Goal: Find specific page/section

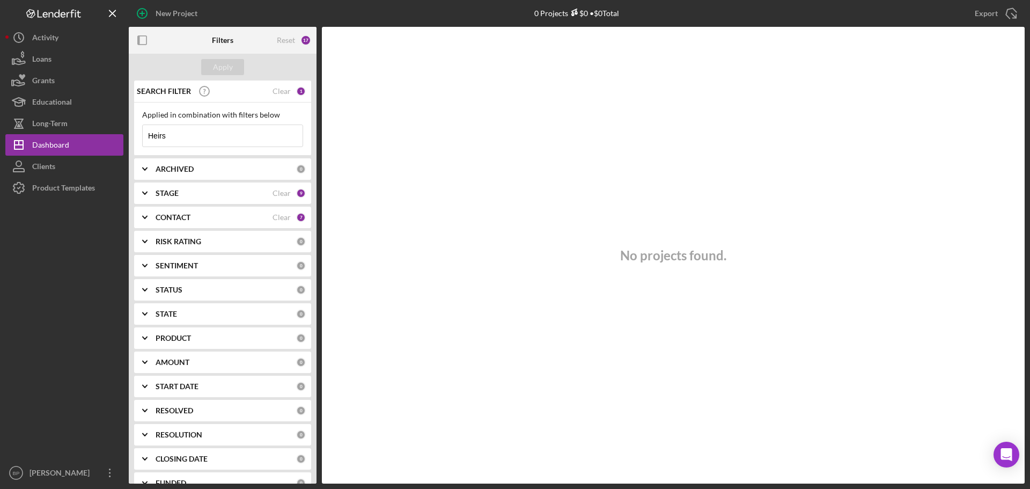
click at [303, 40] on div "17" at bounding box center [305, 40] width 11 height 11
click at [281, 36] on div "Reset" at bounding box center [286, 40] width 18 height 9
click at [222, 68] on div "Apply" at bounding box center [223, 67] width 20 height 16
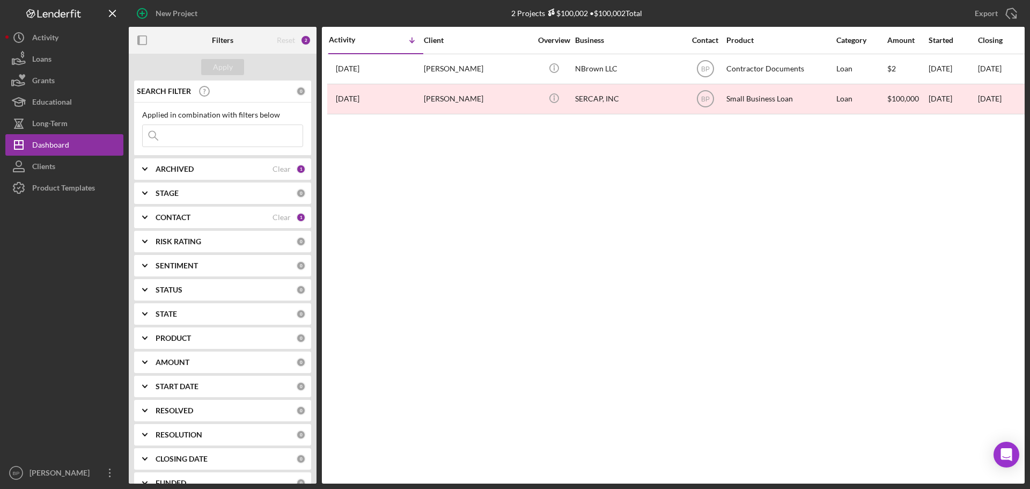
click at [149, 217] on icon "Icon/Expander" at bounding box center [144, 217] width 27 height 27
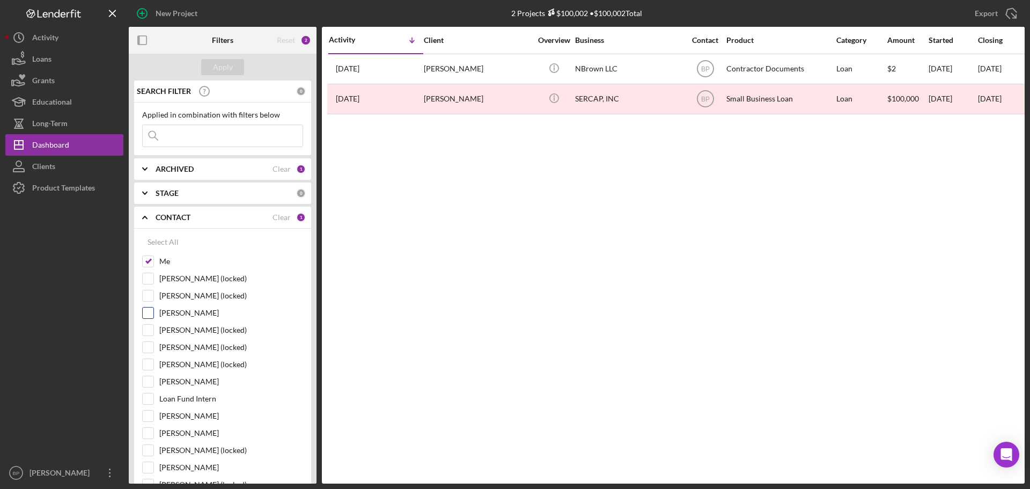
click at [149, 316] on input "[PERSON_NAME]" at bounding box center [148, 312] width 11 height 11
checkbox input "true"
click at [153, 383] on input "[PERSON_NAME]" at bounding box center [148, 381] width 11 height 11
checkbox input "true"
click at [150, 416] on input "[PERSON_NAME]" at bounding box center [148, 415] width 11 height 11
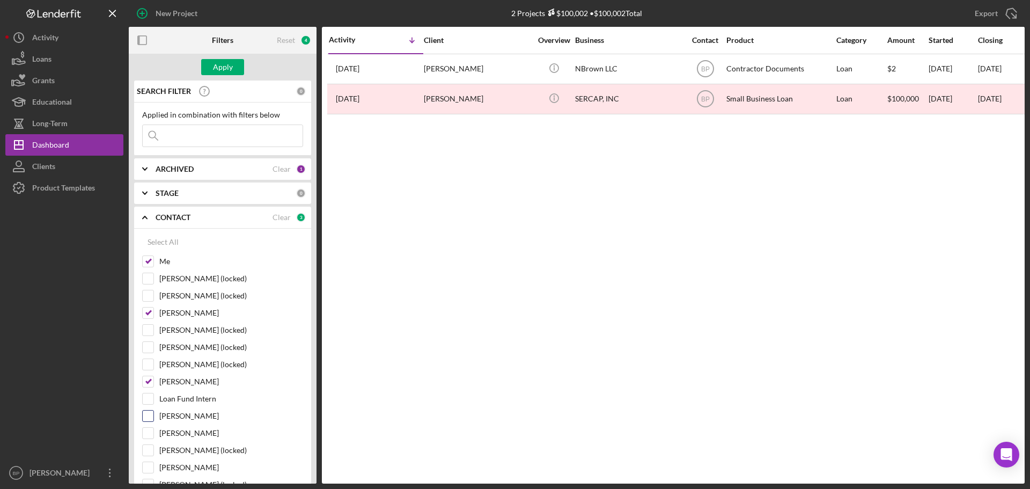
checkbox input "true"
click at [149, 467] on input "[PERSON_NAME]" at bounding box center [148, 467] width 11 height 11
checkbox input "true"
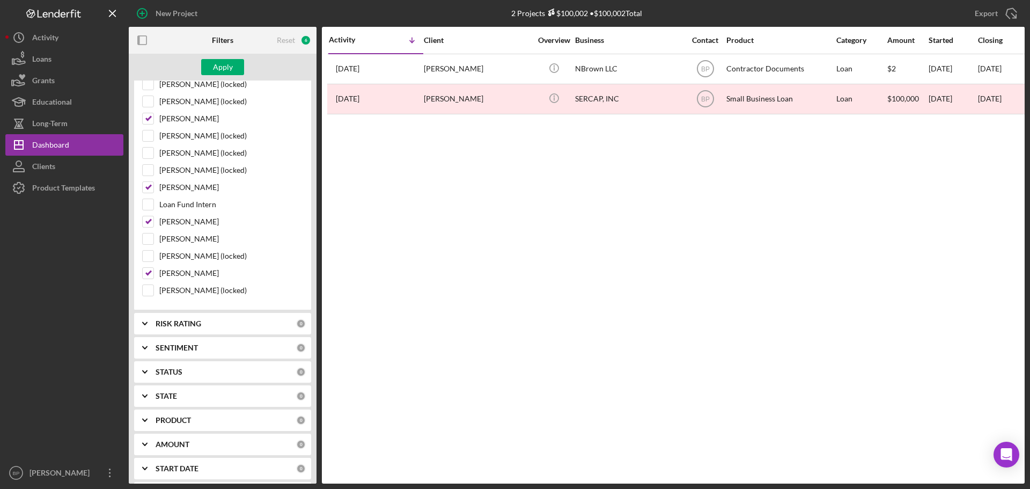
scroll to position [197, 0]
click at [215, 67] on div "Apply" at bounding box center [223, 67] width 20 height 16
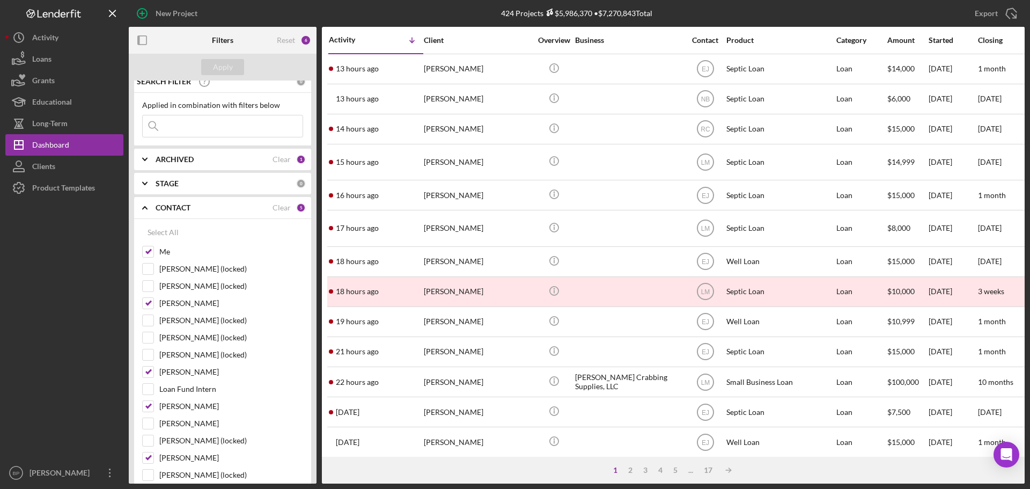
scroll to position [0, 0]
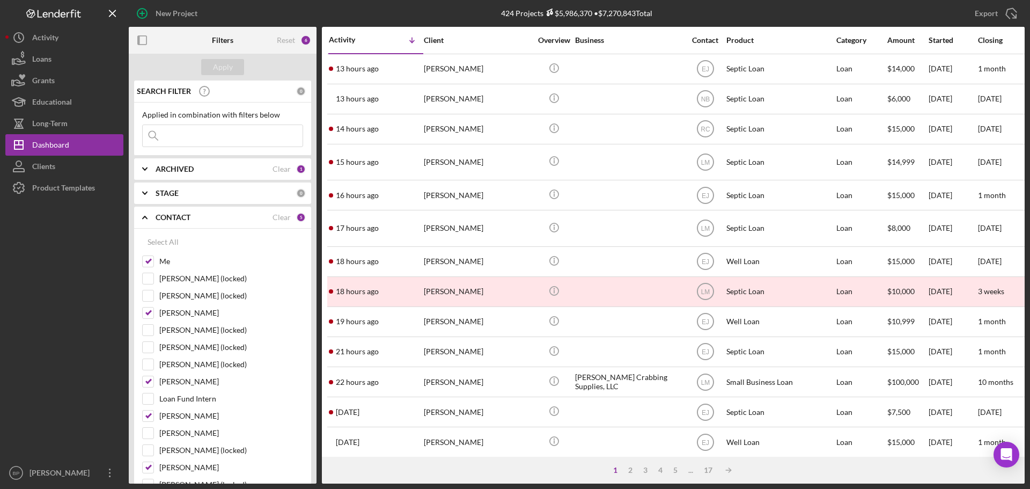
click at [144, 192] on icon "Icon/Expander" at bounding box center [144, 193] width 27 height 27
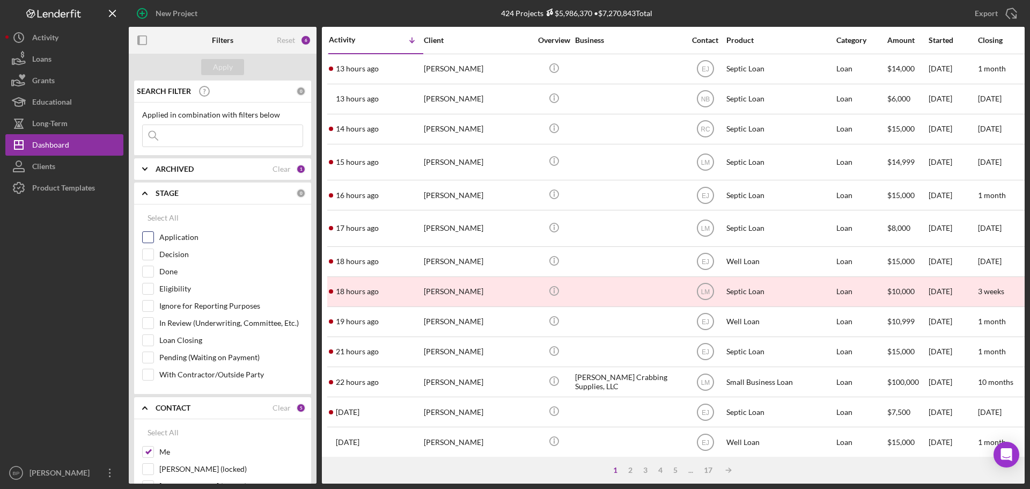
click at [148, 235] on input "Application" at bounding box center [148, 237] width 11 height 11
checkbox input "true"
drag, startPoint x: 150, startPoint y: 252, endPoint x: 150, endPoint y: 262, distance: 10.2
click at [150, 253] on input "Decision" at bounding box center [148, 254] width 11 height 11
checkbox input "true"
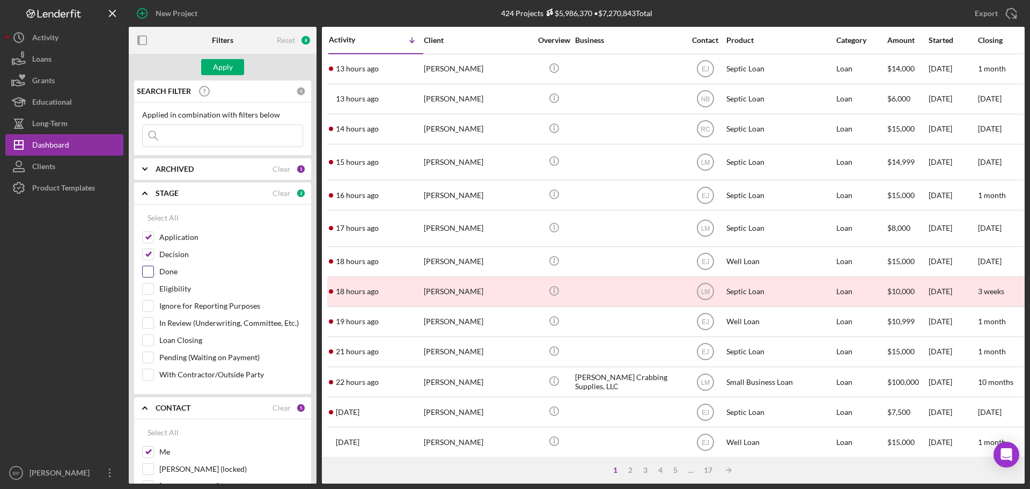
click at [150, 269] on input "Done" at bounding box center [148, 271] width 11 height 11
checkbox input "true"
click at [151, 293] on input "Eligibility" at bounding box center [148, 288] width 11 height 11
checkbox input "true"
click at [146, 327] on input "In Review (Underwriting, Committee, Etc.)" at bounding box center [148, 323] width 11 height 11
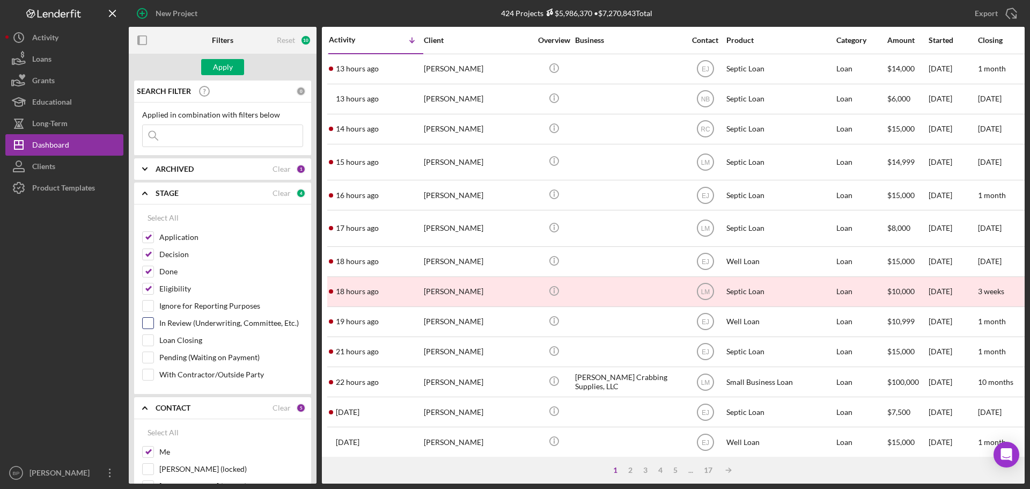
checkbox input "true"
click at [144, 354] on input "Pending (Waiting on Payment)" at bounding box center [148, 357] width 11 height 11
checkbox input "true"
click at [148, 372] on input "With Contractor/Outside Party" at bounding box center [148, 374] width 11 height 11
checkbox input "true"
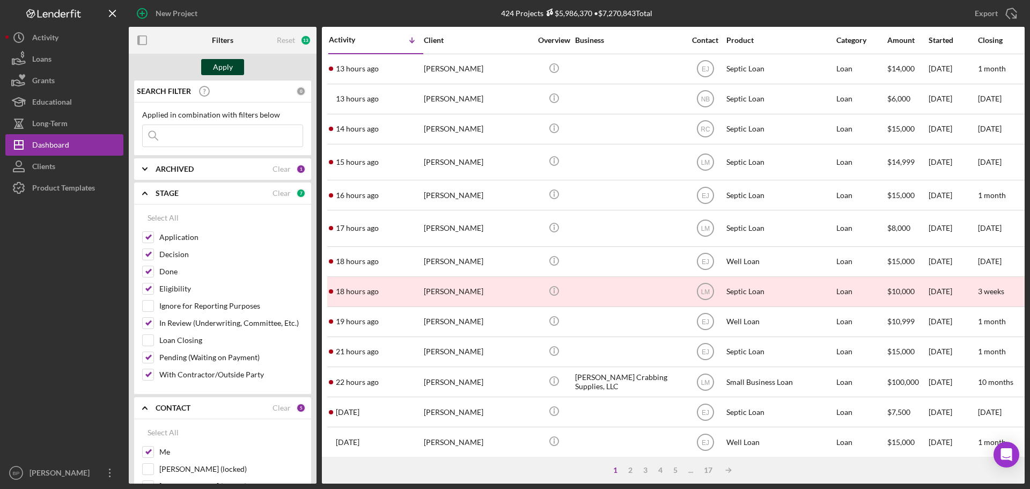
click at [223, 69] on div "Apply" at bounding box center [223, 67] width 20 height 16
